Goal: Information Seeking & Learning: Learn about a topic

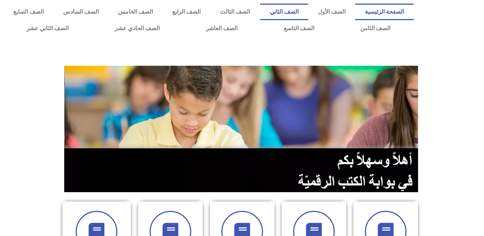
click at [308, 14] on link "الصف الثاني" at bounding box center [284, 12] width 48 height 17
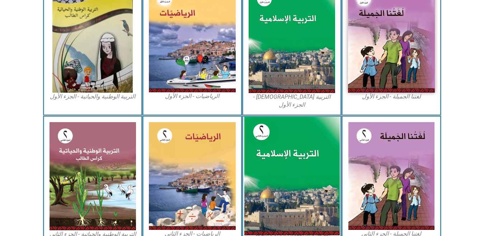
scroll to position [246, 0]
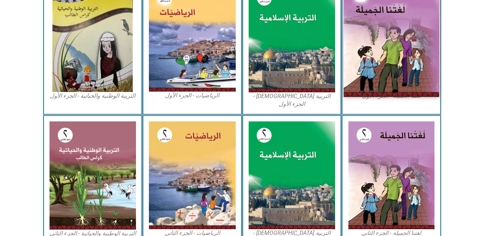
click at [367, 36] on img at bounding box center [391, 38] width 95 height 118
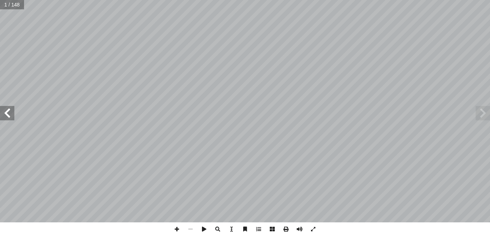
click at [9, 115] on span at bounding box center [7, 113] width 14 height 14
click at [8, 115] on span at bounding box center [7, 113] width 14 height 14
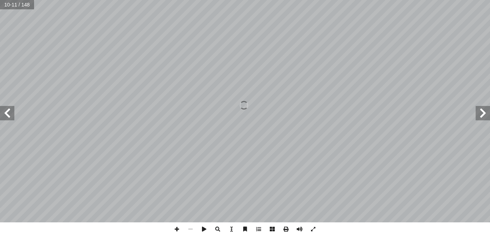
drag, startPoint x: 477, startPoint y: 113, endPoint x: 479, endPoint y: 117, distance: 4.9
click at [479, 117] on span at bounding box center [483, 113] width 14 height 14
click at [288, 226] on span at bounding box center [286, 229] width 14 height 14
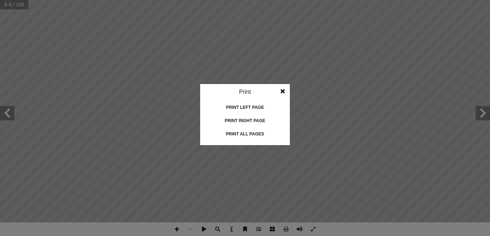
click at [49, 90] on idv "Print Print current page Print left page Print right page Print all pages" at bounding box center [245, 118] width 490 height 236
click at [282, 92] on span at bounding box center [282, 91] width 13 height 14
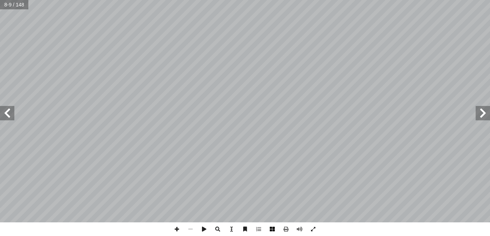
click at [271, 228] on span at bounding box center [273, 229] width 14 height 14
click at [285, 230] on span at bounding box center [286, 229] width 14 height 14
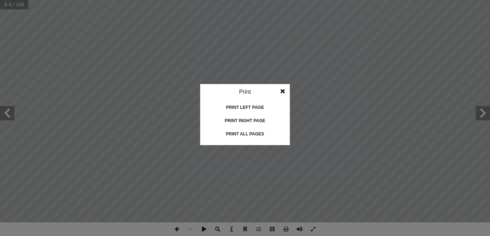
click at [256, 108] on div "Print left page" at bounding box center [245, 107] width 72 height 11
click at [252, 133] on div "Print all pages" at bounding box center [245, 133] width 72 height 11
